Goal: Communication & Community: Answer question/provide support

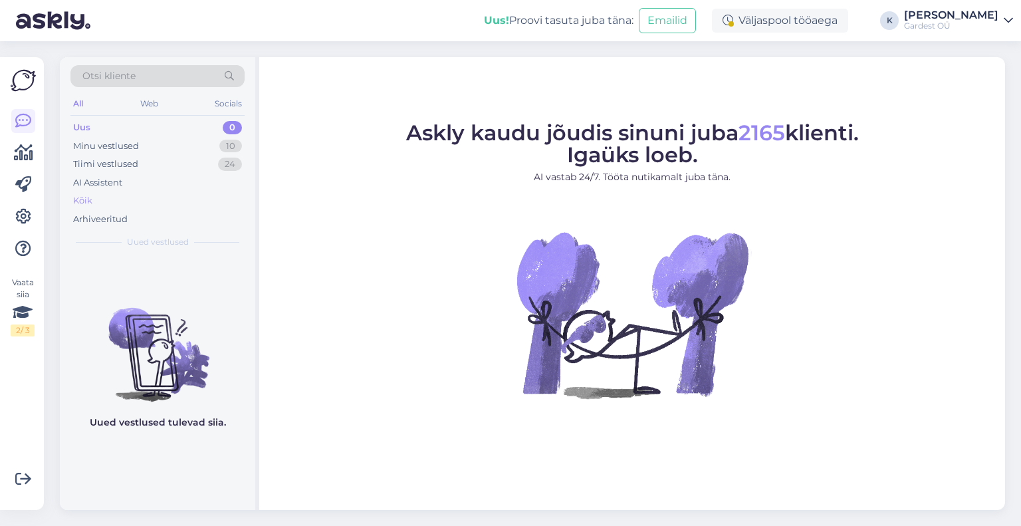
click at [85, 197] on div "Kõik" at bounding box center [82, 200] width 19 height 13
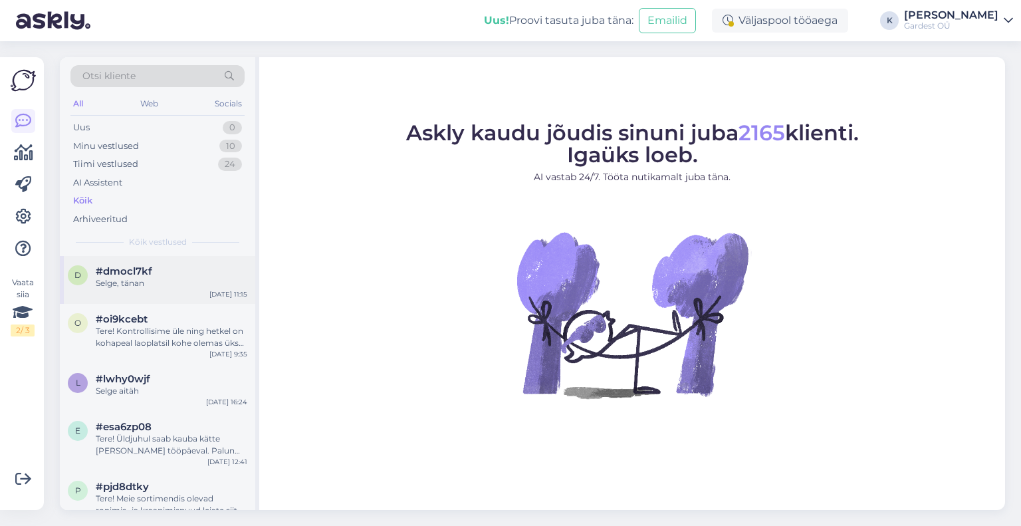
click at [142, 275] on span "#dmocl7kf" at bounding box center [124, 271] width 57 height 12
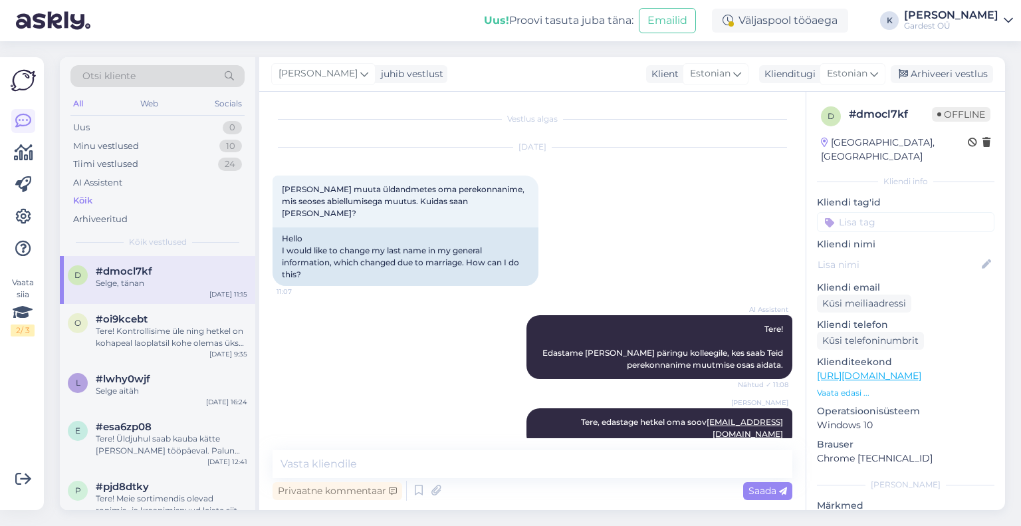
scroll to position [69, 0]
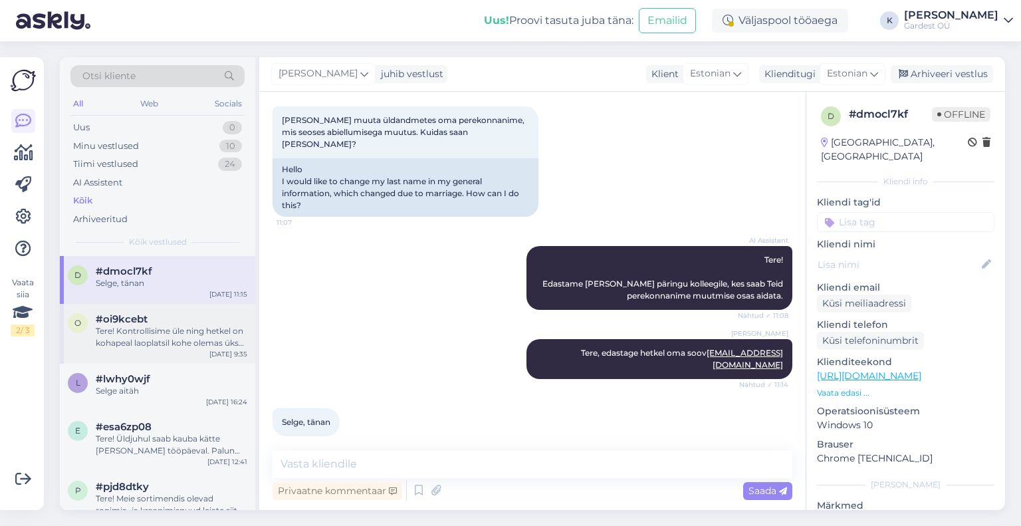
click at [150, 331] on div "Tere! Kontrollisime üle ning hetkel on kohapeal laoplatsil kohe olemas üks Biol…" at bounding box center [172, 337] width 152 height 24
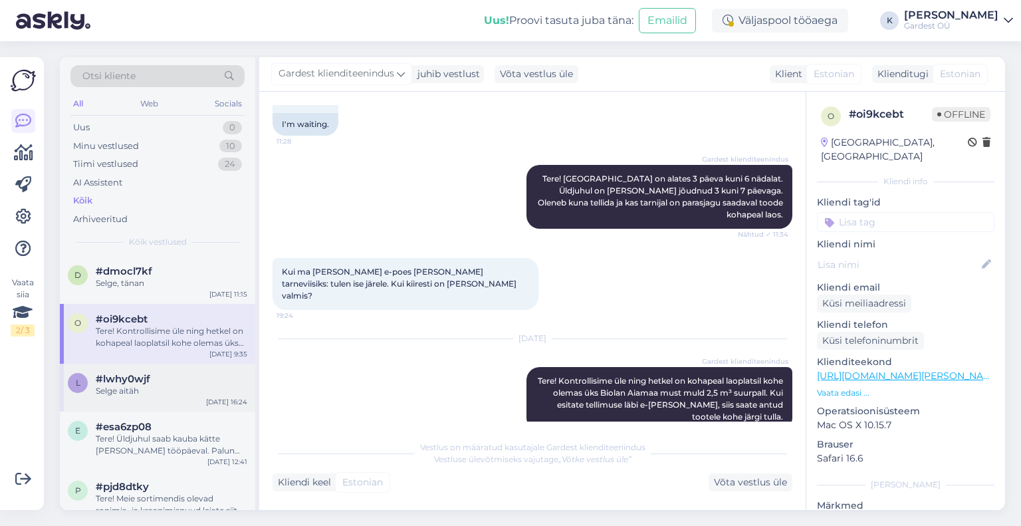
click at [150, 379] on div "#lwhy0wjf" at bounding box center [172, 379] width 152 height 12
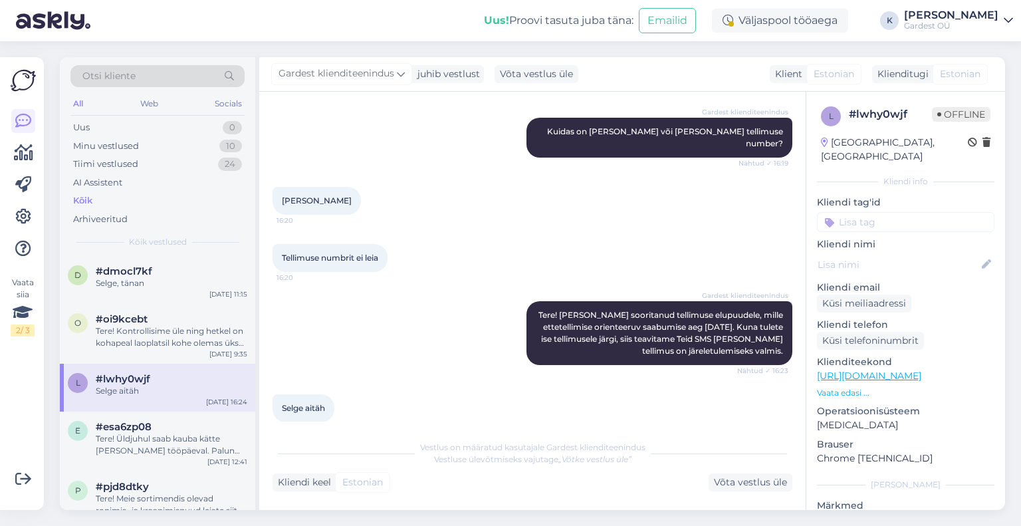
scroll to position [423, 0]
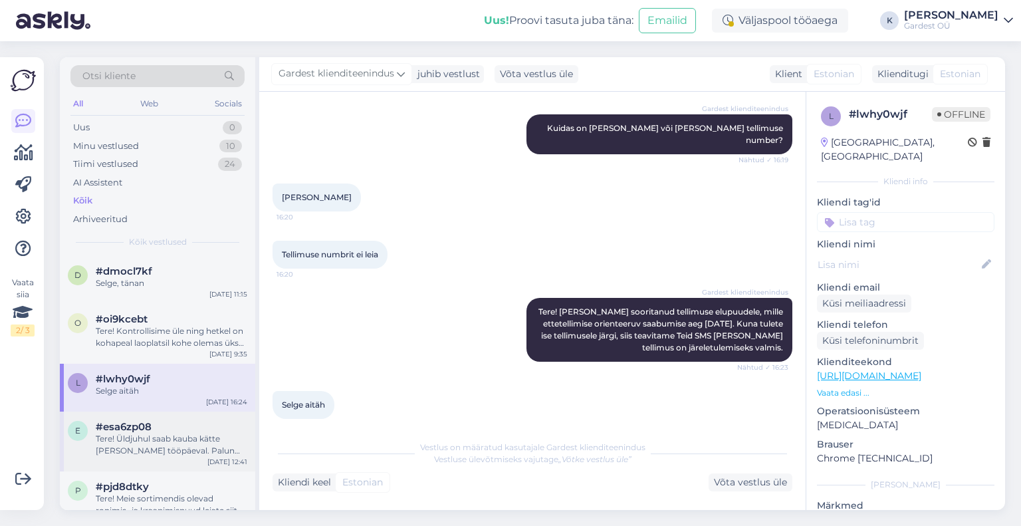
click at [126, 451] on div "Tere! Üldjuhul saab kauba kätte [PERSON_NAME] tööpäeval. Palun oota kindlasti e…" at bounding box center [172, 445] width 152 height 24
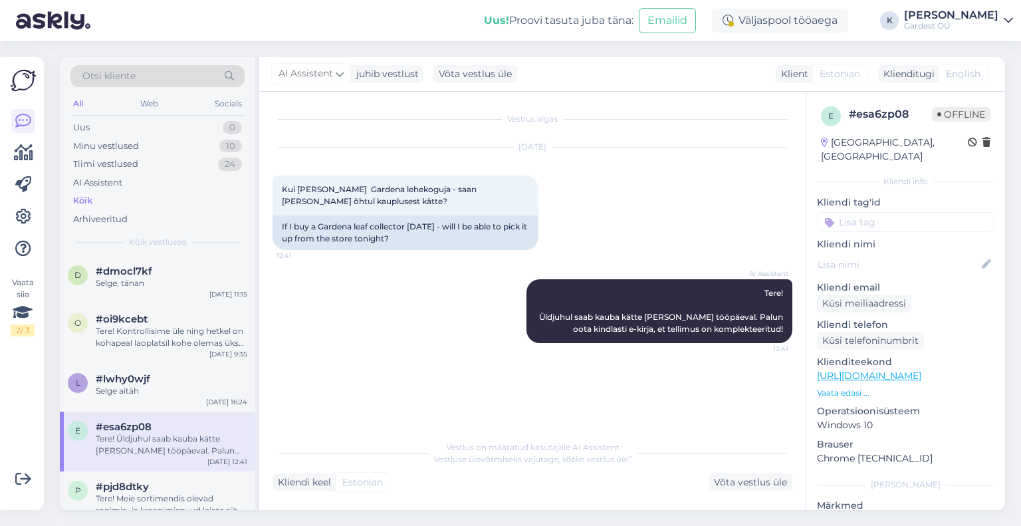
scroll to position [0, 0]
click at [141, 488] on span "#pjd8dtky" at bounding box center [122, 487] width 53 height 12
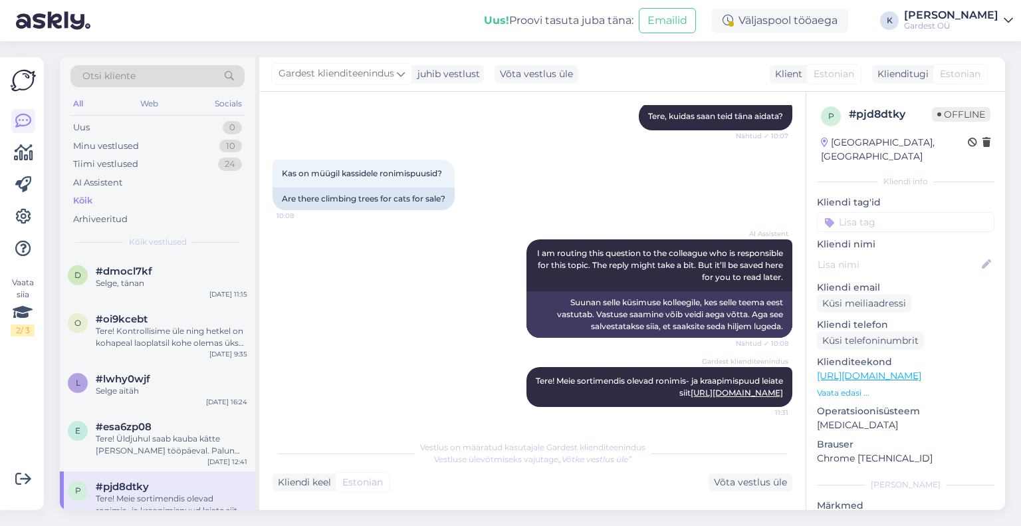
scroll to position [165, 0]
click at [138, 259] on div "d #dmocl7kf Selge, tänan [DATE] 11:15" at bounding box center [157, 280] width 195 height 48
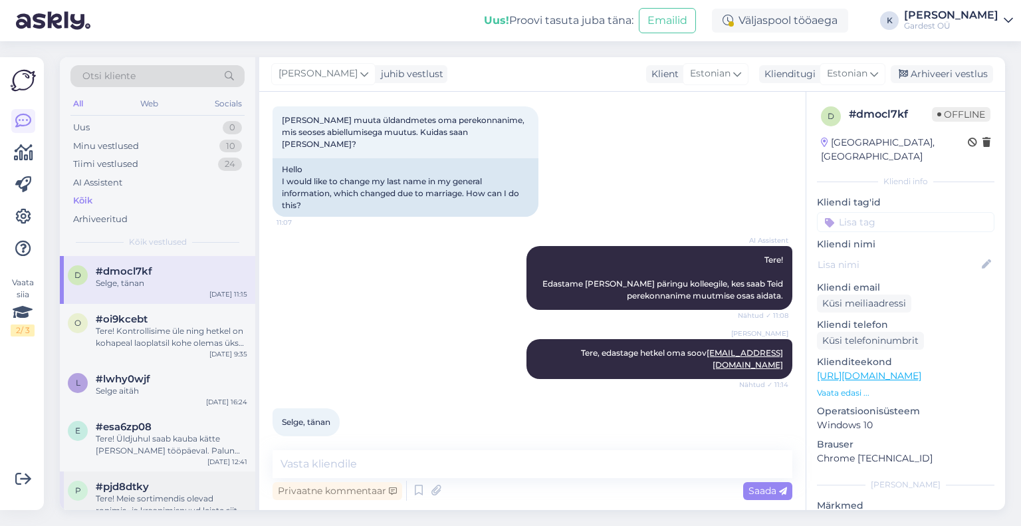
click at [136, 489] on span "#pjd8dtky" at bounding box center [122, 487] width 53 height 12
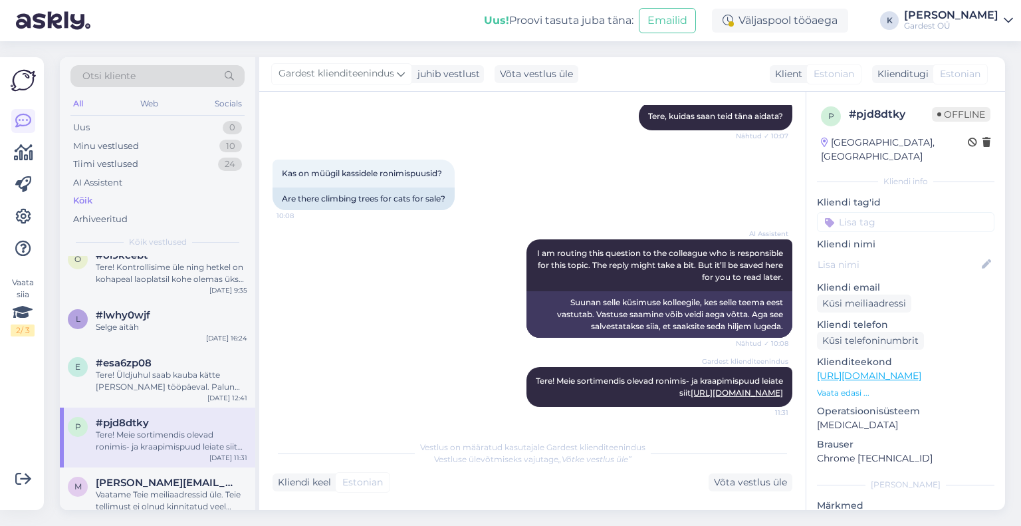
scroll to position [133, 0]
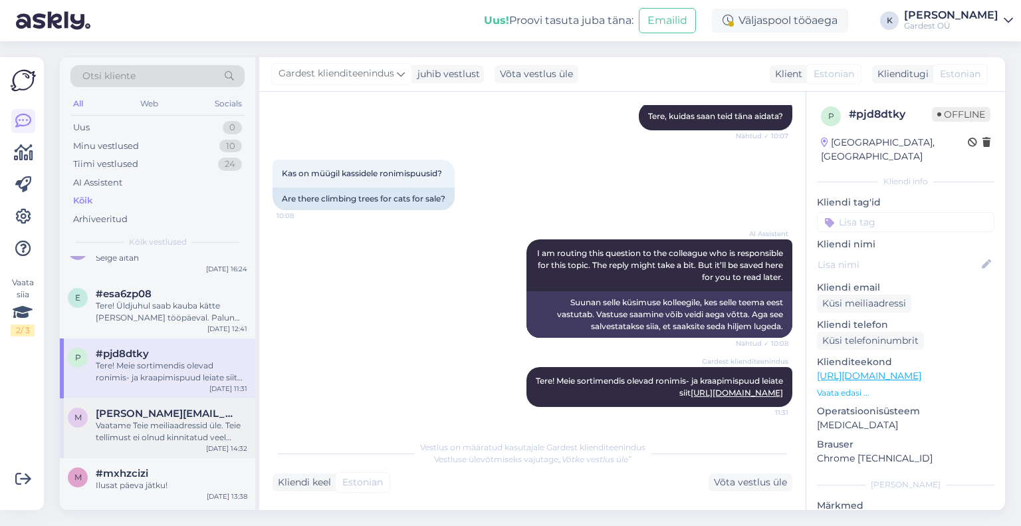
click at [134, 421] on div "Vaatame Teie meiliaadressid üle. Teie tellimust ei olnud kinnitatud veel kuna p…" at bounding box center [172, 432] width 152 height 24
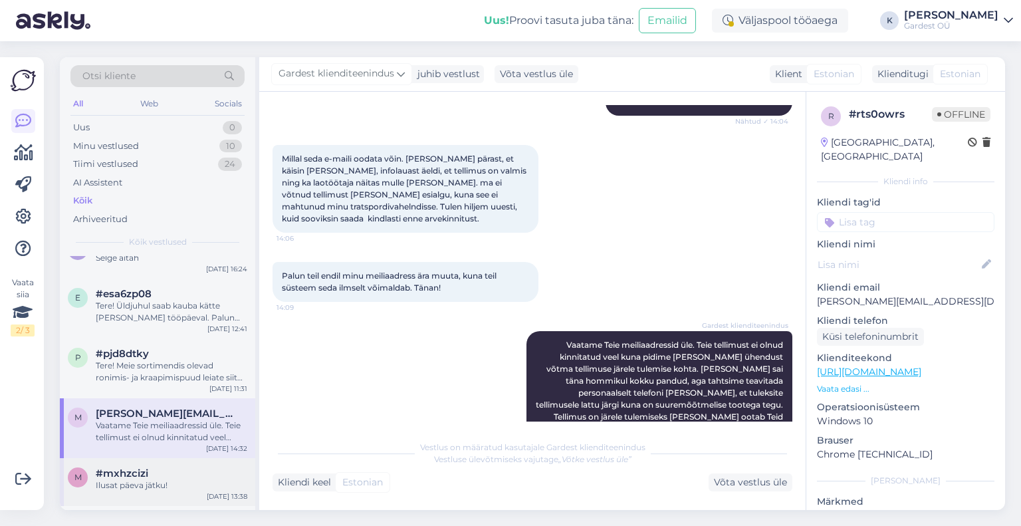
click at [133, 477] on span "#mxhzcizi" at bounding box center [122, 473] width 53 height 12
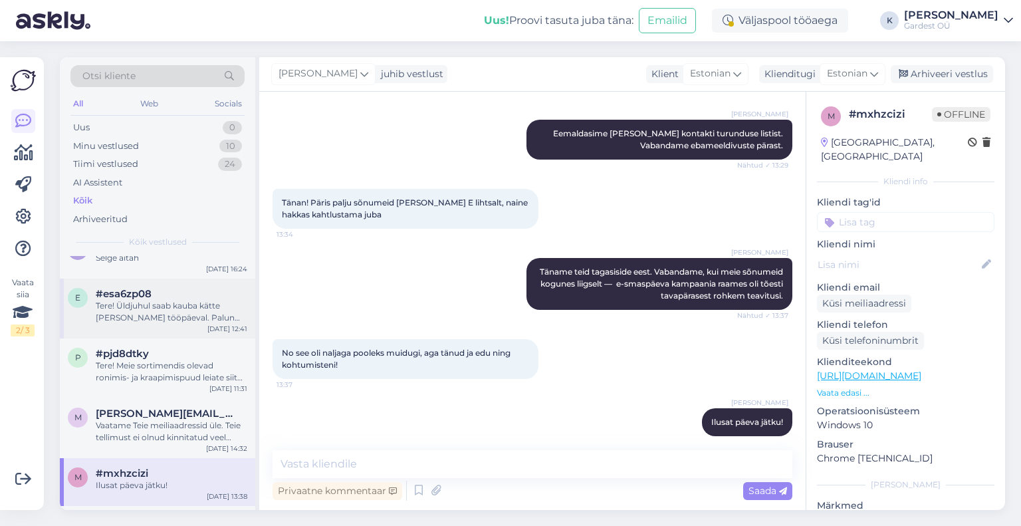
click at [162, 291] on div "#esa6zp08" at bounding box center [172, 294] width 152 height 12
